Goal: Navigation & Orientation: Find specific page/section

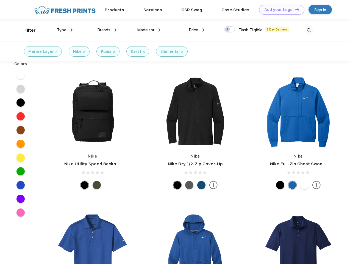
scroll to position [0, 0]
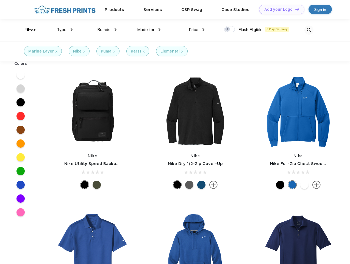
click at [280, 9] on link "Add your Logo Design Tool" at bounding box center [281, 10] width 45 height 10
click at [0, 0] on div "Design Tool" at bounding box center [0, 0] width 0 height 0
click at [295, 9] on link "Add your Logo Design Tool" at bounding box center [281, 10] width 45 height 10
click at [26, 30] on div "Filter" at bounding box center [29, 30] width 11 height 6
click at [65, 30] on span "Type" at bounding box center [62, 29] width 10 height 5
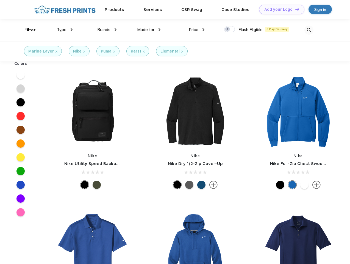
click at [107, 30] on span "Brands" at bounding box center [103, 29] width 13 height 5
click at [149, 30] on span "Made for" at bounding box center [145, 29] width 17 height 5
click at [197, 30] on span "Price" at bounding box center [194, 29] width 10 height 5
click at [230, 29] on div at bounding box center [229, 29] width 11 height 6
click at [228, 29] on input "checkbox" at bounding box center [226, 28] width 4 height 4
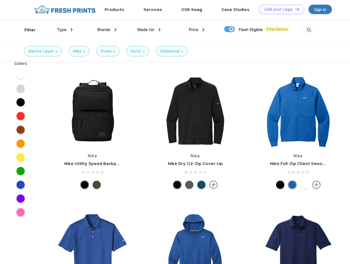
click at [309, 30] on img at bounding box center [309, 30] width 9 height 9
